Goal: Task Accomplishment & Management: Manage account settings

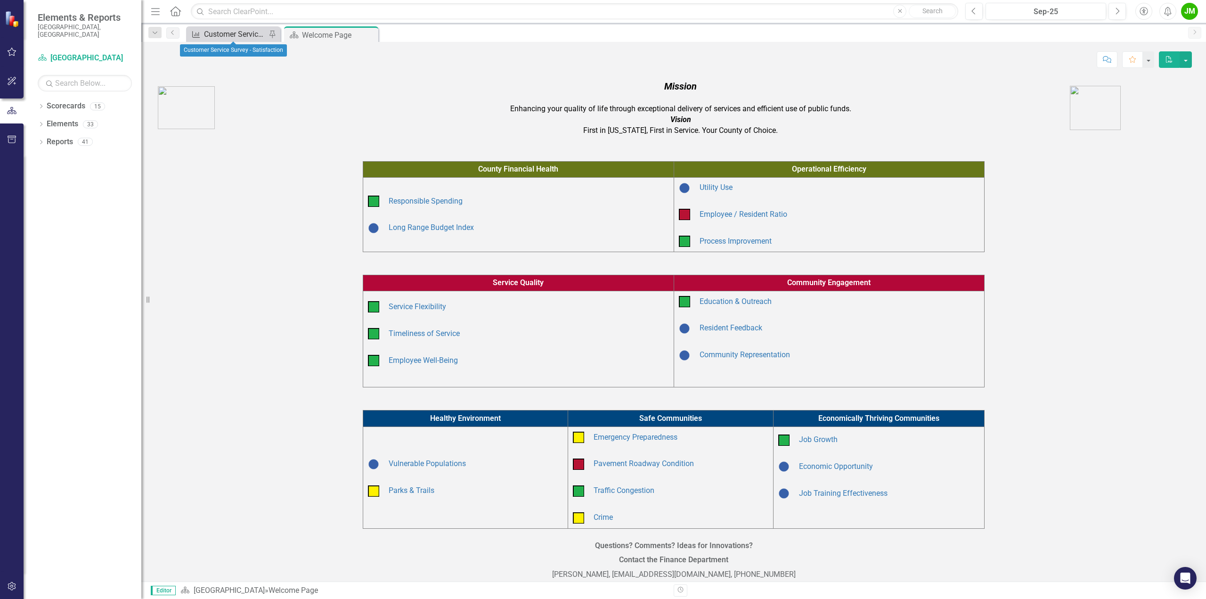
click at [215, 33] on div "Customer Service Survey - Satisfaction" at bounding box center [235, 34] width 62 height 12
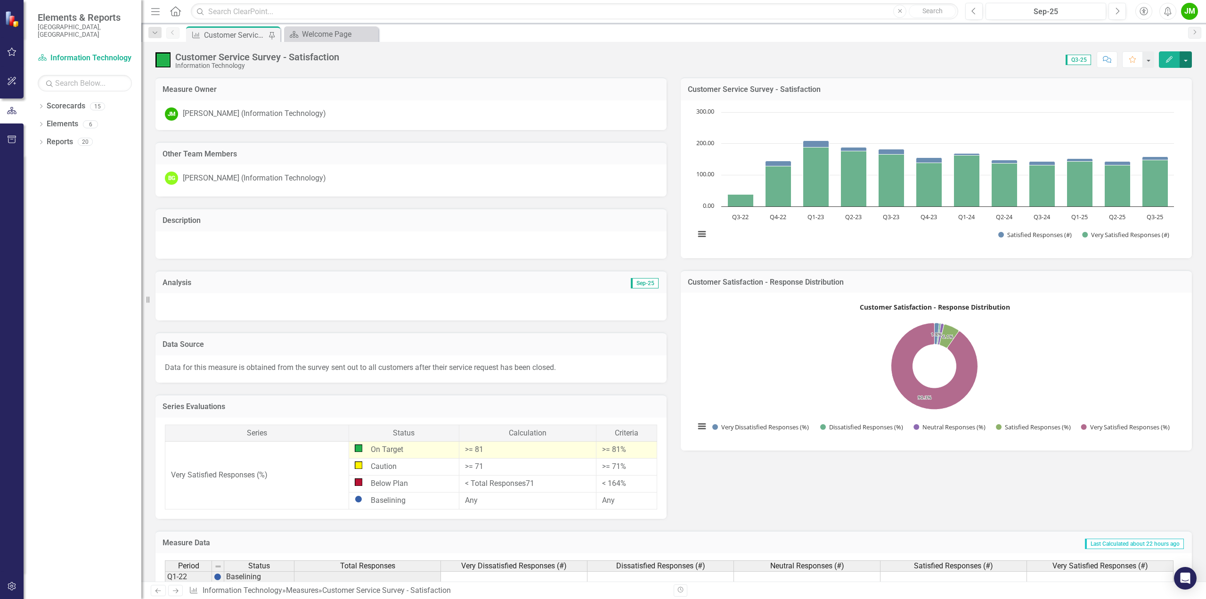
click at [594, 60] on button "button" at bounding box center [1186, 59] width 12 height 16
click at [594, 58] on button "button" at bounding box center [1186, 59] width 12 height 16
click at [41, 105] on icon "Dropdown" at bounding box center [41, 107] width 7 height 5
click at [46, 205] on div "Dropdown Elements 6" at bounding box center [90, 214] width 104 height 18
click at [43, 212] on icon "Dropdown" at bounding box center [41, 214] width 7 height 5
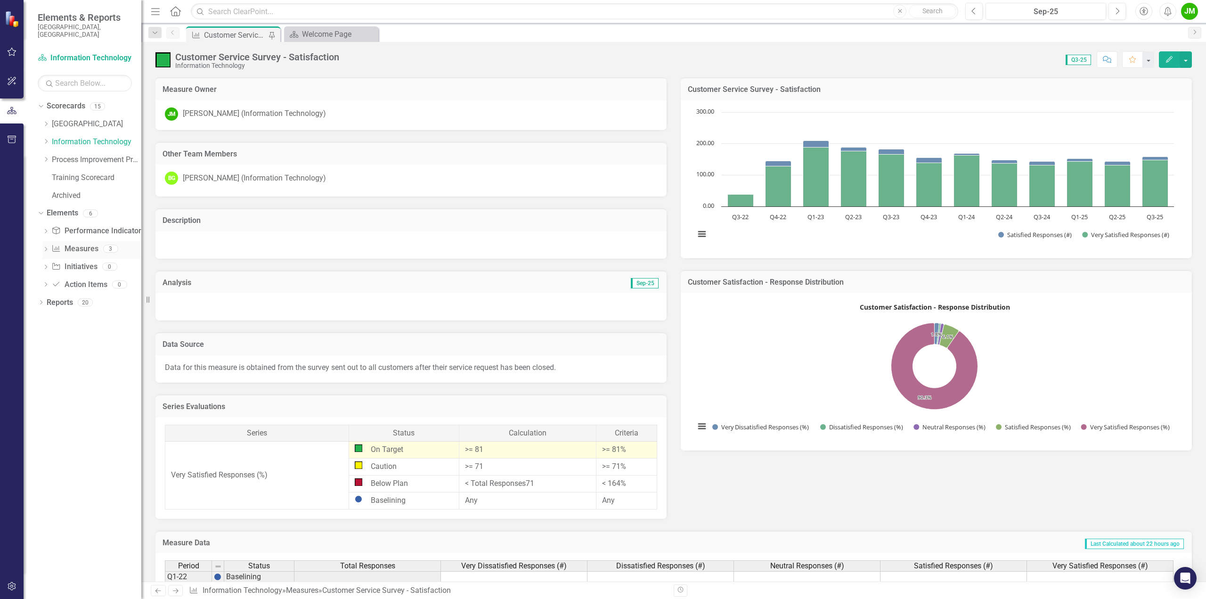
click at [44, 247] on icon "Dropdown" at bounding box center [45, 249] width 7 height 5
click at [91, 255] on div "Customer Service Survey - Satisfaction" at bounding box center [103, 297] width 75 height 8
click at [594, 60] on icon "Edit" at bounding box center [1169, 59] width 8 height 7
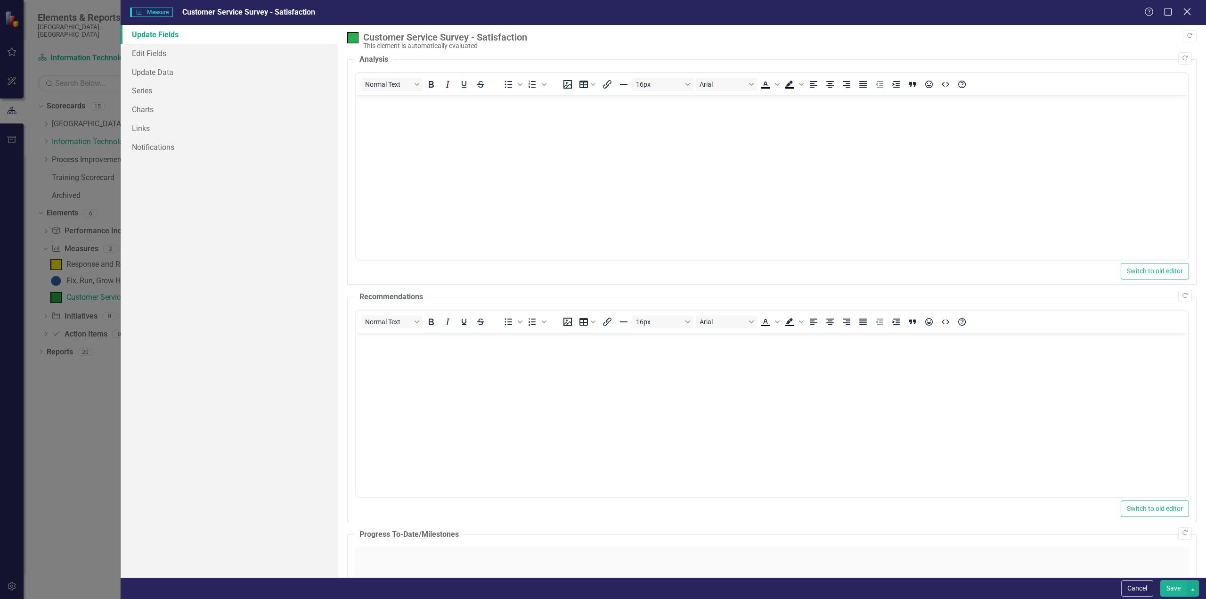
click at [594, 13] on icon at bounding box center [1186, 11] width 7 height 7
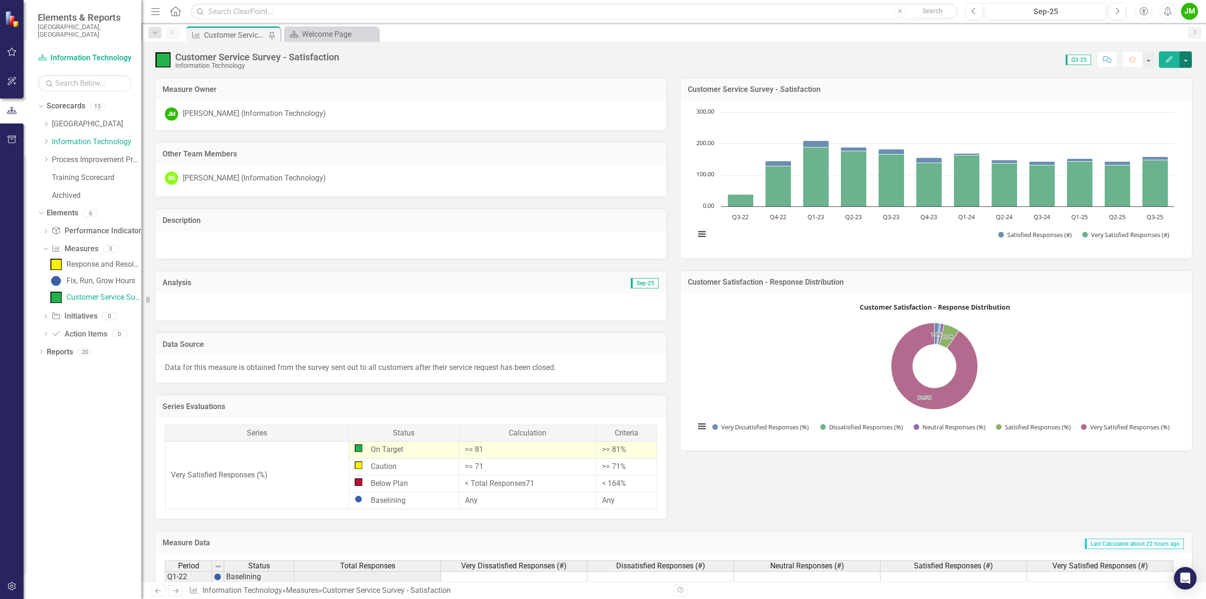
click at [594, 64] on button "button" at bounding box center [1186, 59] width 12 height 16
click at [48, 156] on icon "Dropdown" at bounding box center [45, 159] width 7 height 6
click at [48, 155] on icon "Dropdown" at bounding box center [45, 158] width 6 height 7
click at [47, 122] on icon at bounding box center [46, 124] width 2 height 5
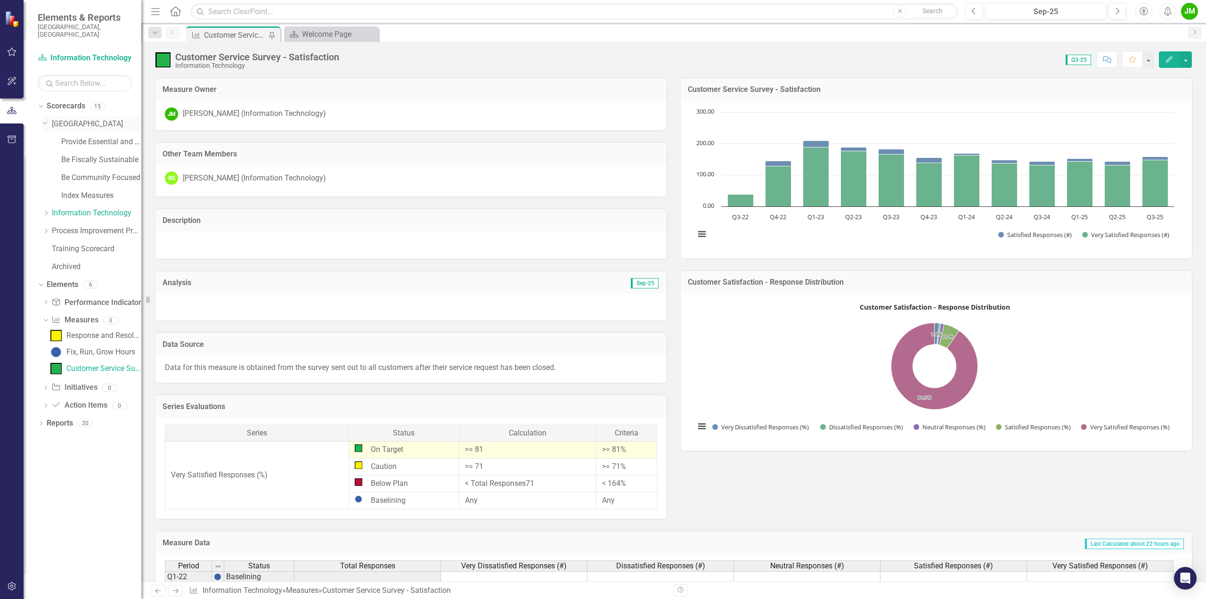
click at [47, 119] on icon "Dropdown" at bounding box center [45, 122] width 6 height 7
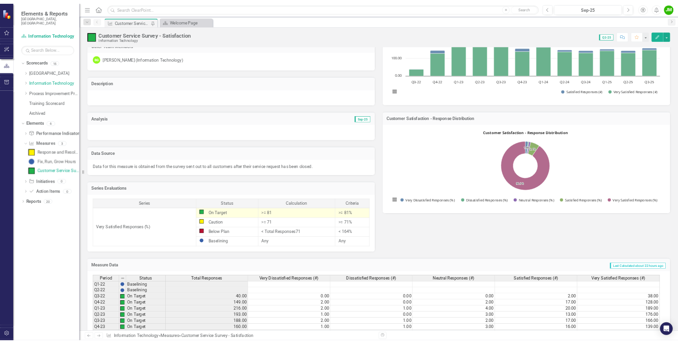
scroll to position [187, 0]
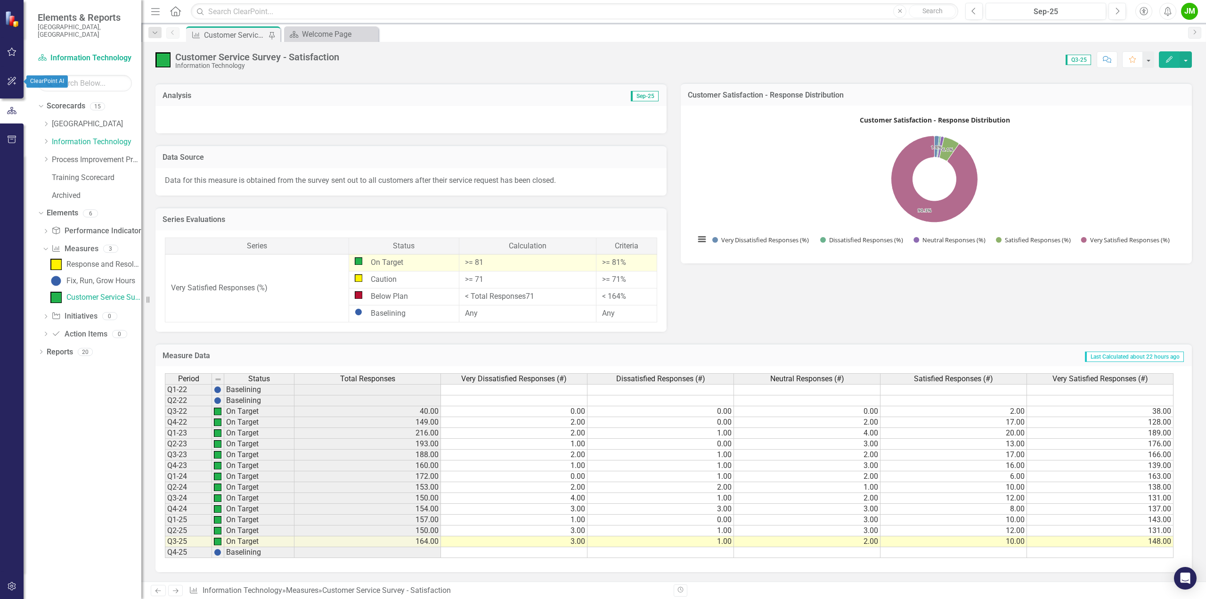
drag, startPoint x: 10, startPoint y: 84, endPoint x: 3, endPoint y: 53, distance: 31.9
click at [9, 84] on icon "button" at bounding box center [12, 81] width 10 height 8
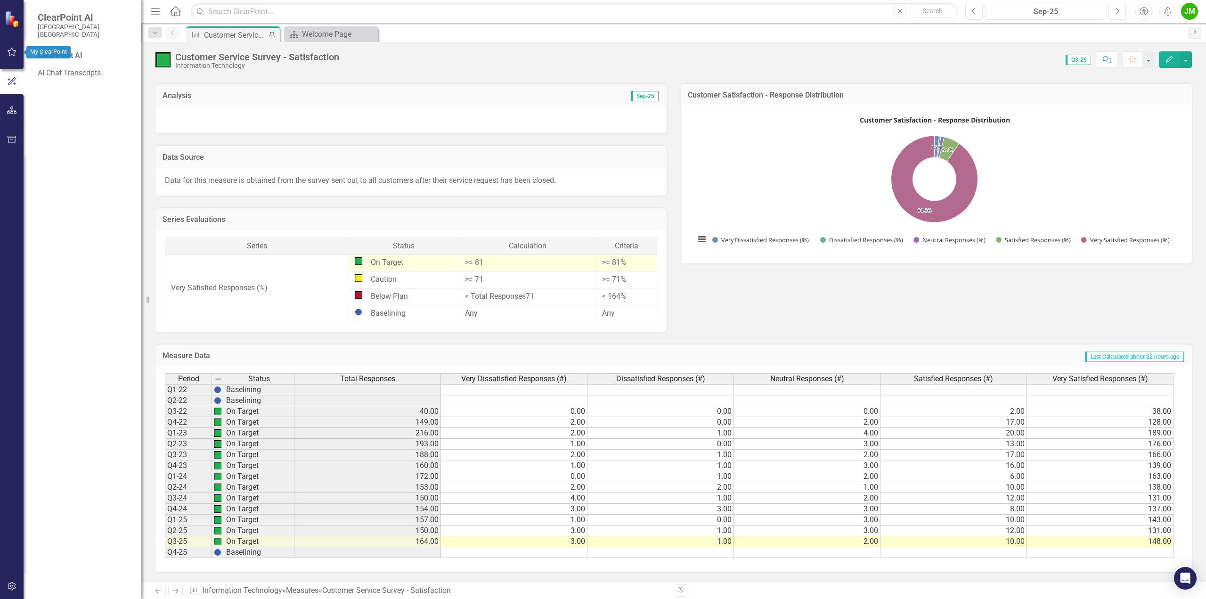
click at [11, 56] on icon "button" at bounding box center [12, 52] width 10 height 8
click at [57, 106] on link "My Updates" at bounding box center [85, 111] width 94 height 11
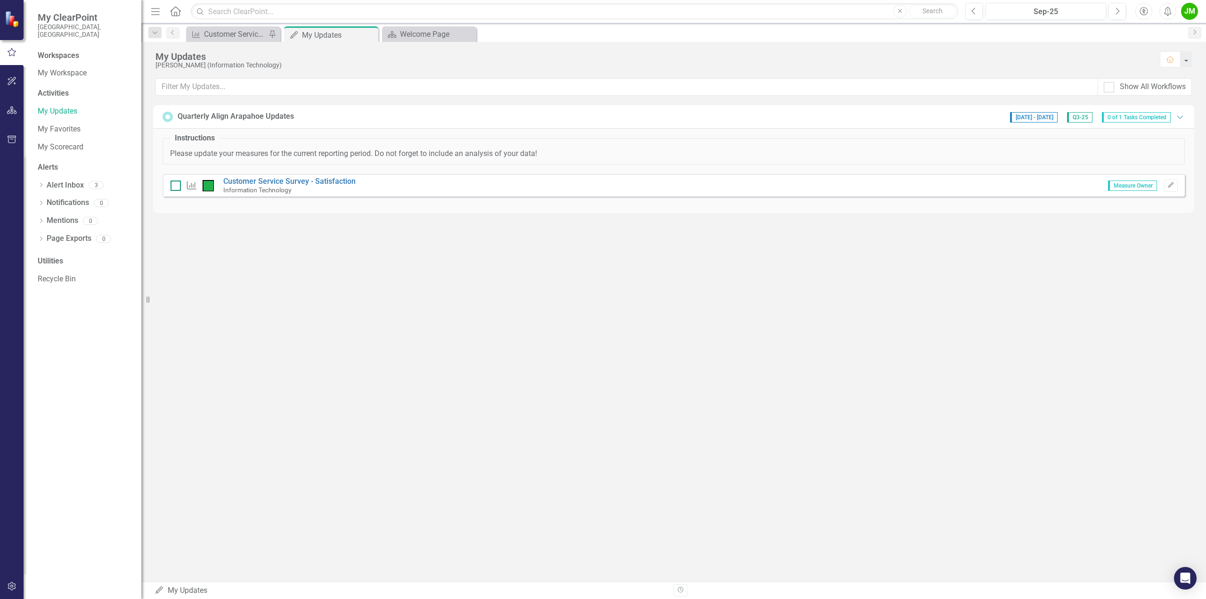
click at [175, 187] on div at bounding box center [176, 185] width 10 height 10
click at [175, 187] on input "checkbox" at bounding box center [174, 183] width 6 height 6
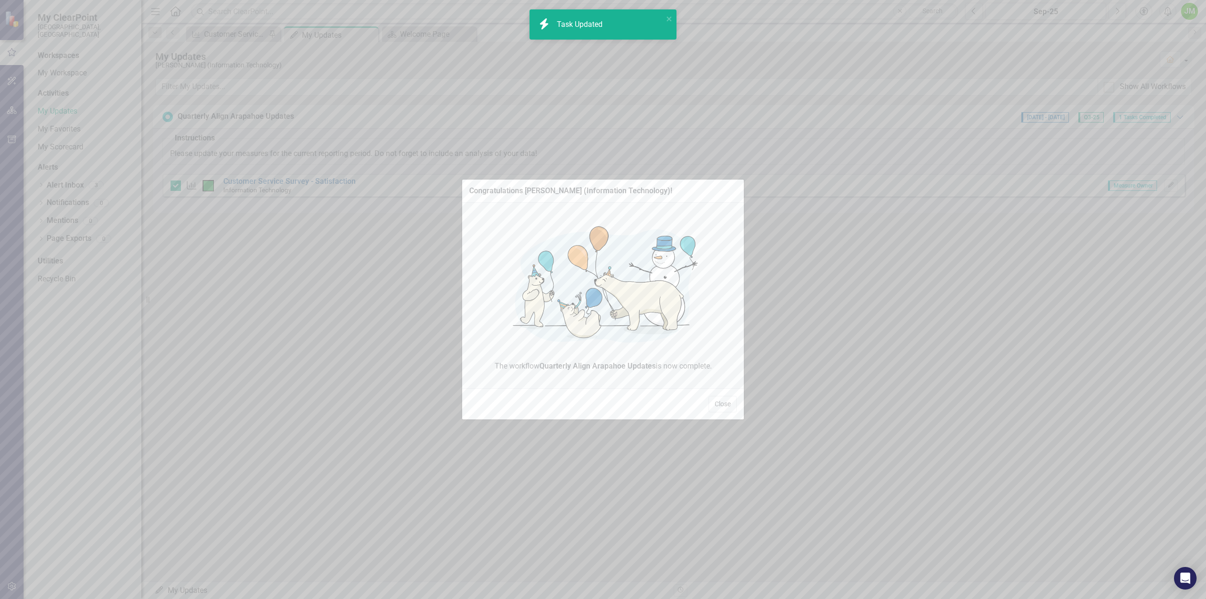
checkbox input "true"
click at [594, 255] on button "Close" at bounding box center [722, 404] width 28 height 16
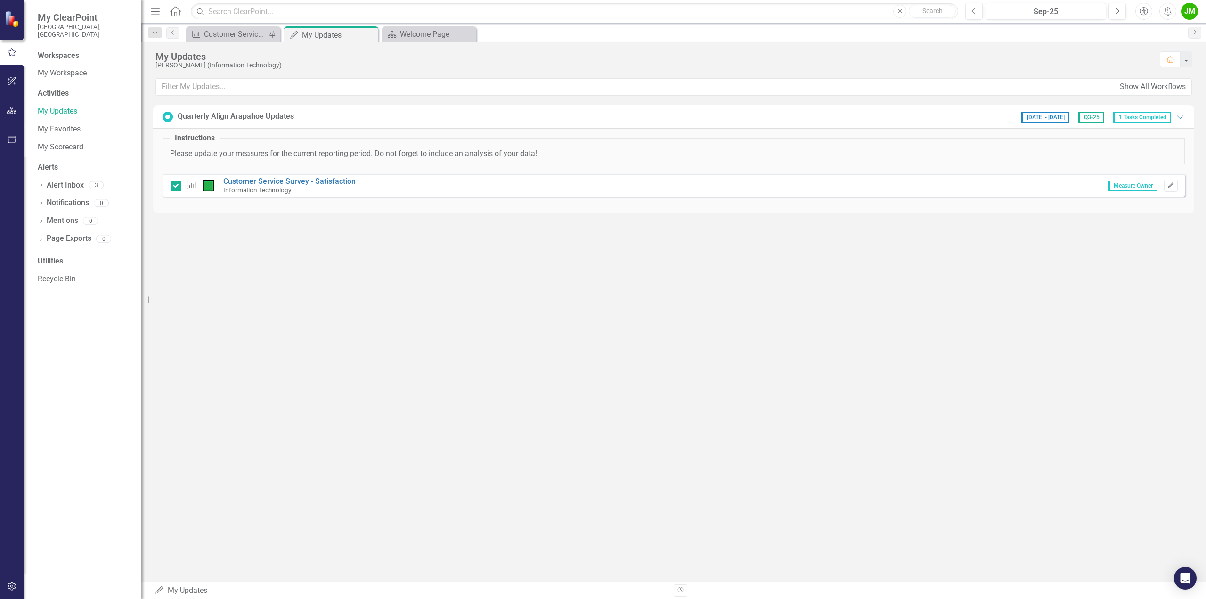
click at [594, 117] on span "1 Tasks Completed" at bounding box center [1141, 117] width 57 height 10
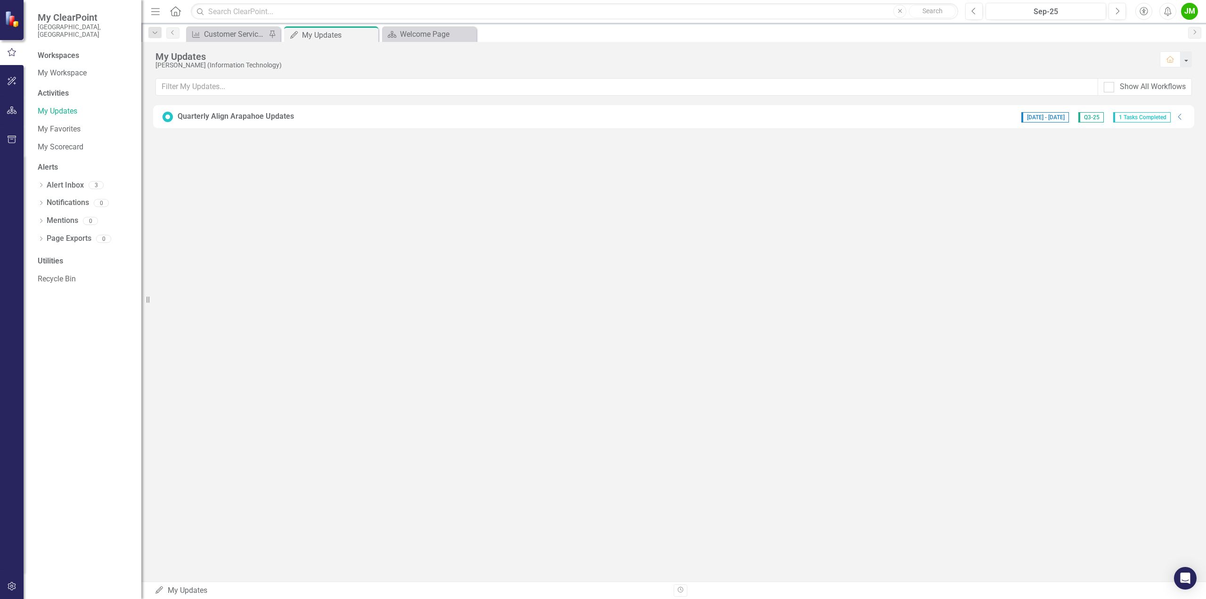
click at [594, 117] on span "1 Tasks Completed" at bounding box center [1141, 117] width 57 height 10
